Goal: Check status: Check status

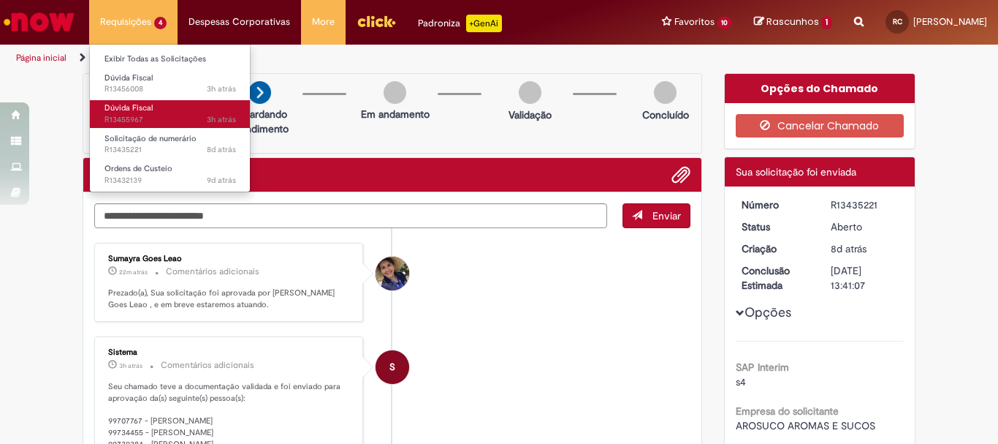
click at [140, 114] on span "3h atrás 3 horas atrás R13455967" at bounding box center [171, 120] width 132 height 12
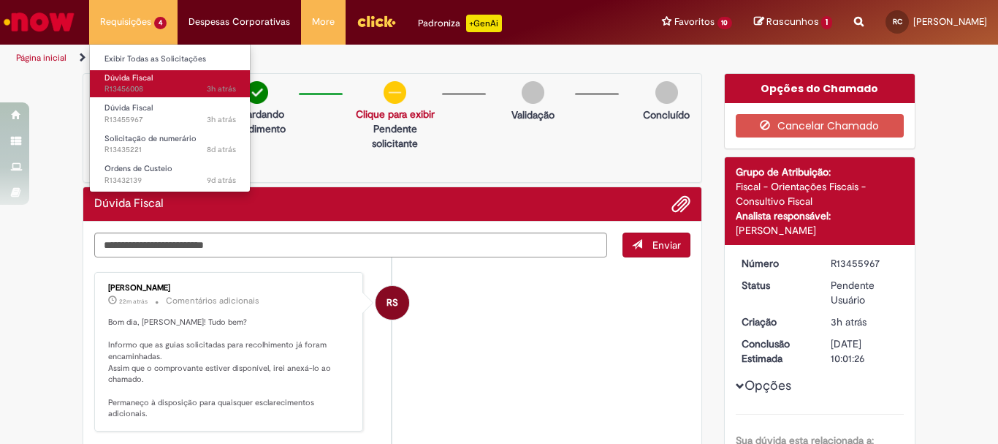
click at [142, 89] on span "3h atrás 3 horas atrás R13456008" at bounding box center [171, 89] width 132 height 12
click at [170, 94] on span "3h atrás 3 horas atrás R13456008" at bounding box center [171, 89] width 132 height 12
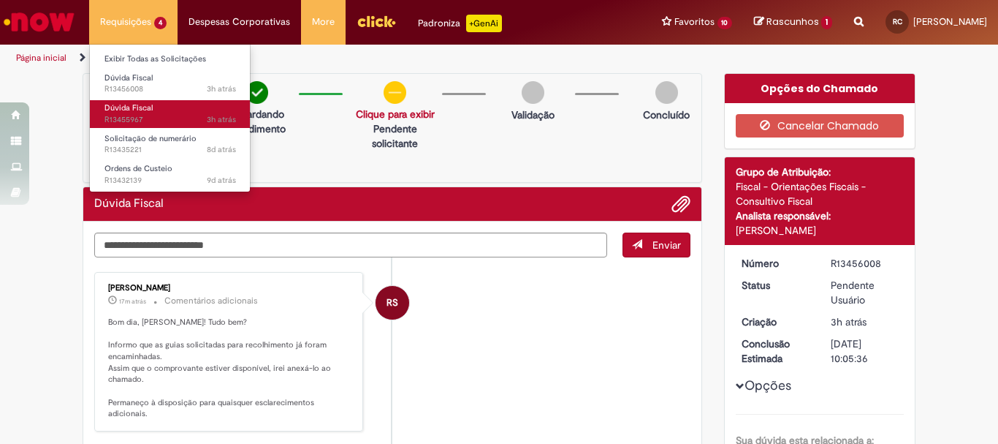
click at [158, 112] on link "Dúvida Fiscal 3h atrás 3 horas atrás R13455967" at bounding box center [170, 113] width 161 height 27
